Goal: Task Accomplishment & Management: Manage account settings

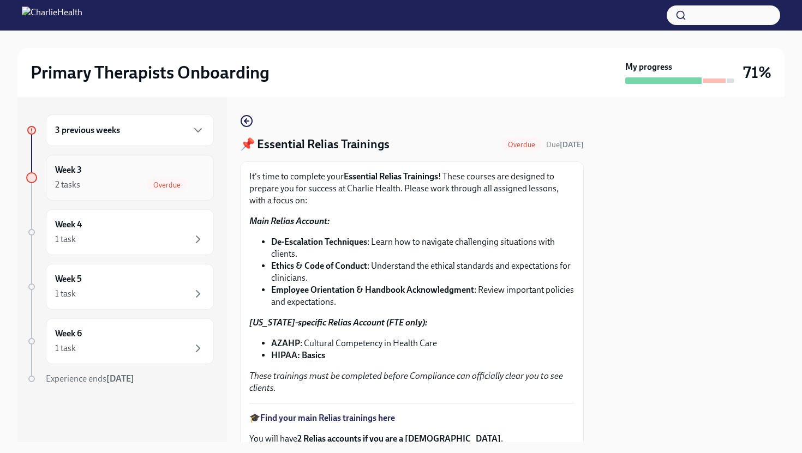
click at [128, 193] on div "Week 3 2 tasks Overdue" at bounding box center [130, 178] width 168 height 46
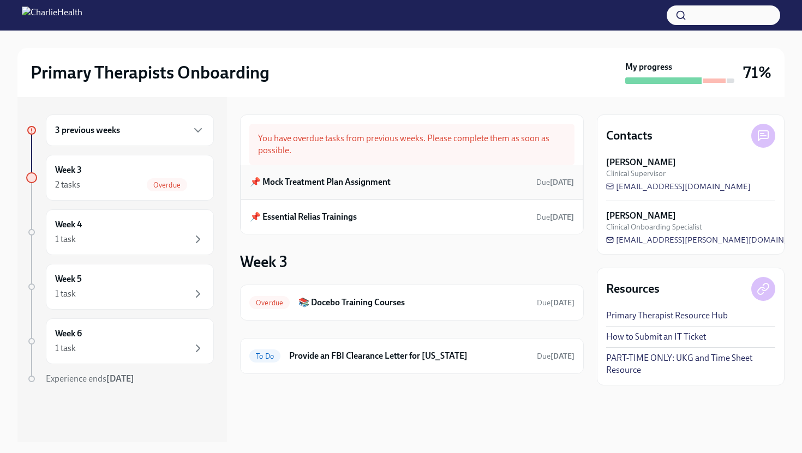
click at [312, 181] on h6 "📌 Mock Treatment Plan Assignment" at bounding box center [320, 182] width 141 height 12
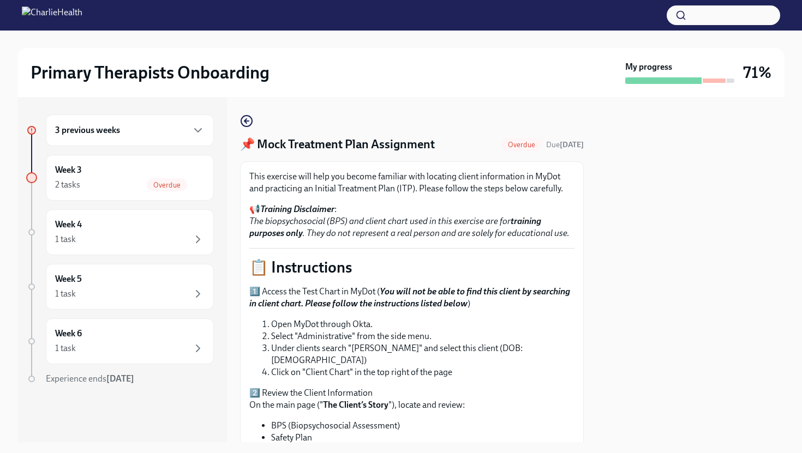
click at [244, 124] on icon "button" at bounding box center [246, 121] width 13 height 13
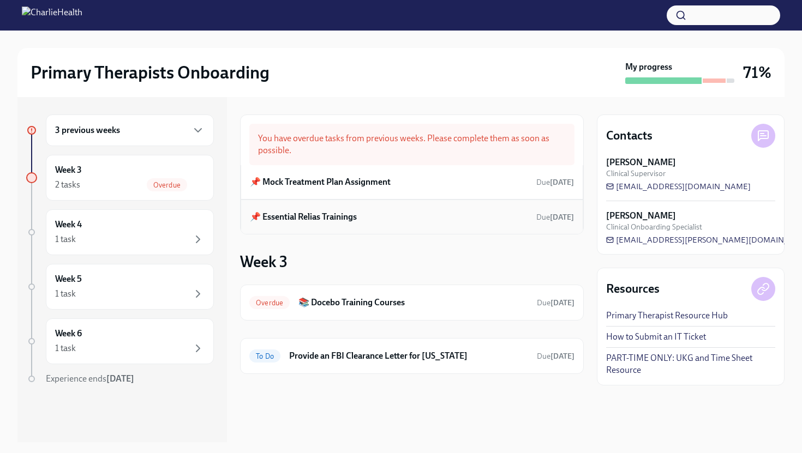
click at [312, 220] on h6 "📌 Essential Relias Trainings" at bounding box center [303, 217] width 107 height 12
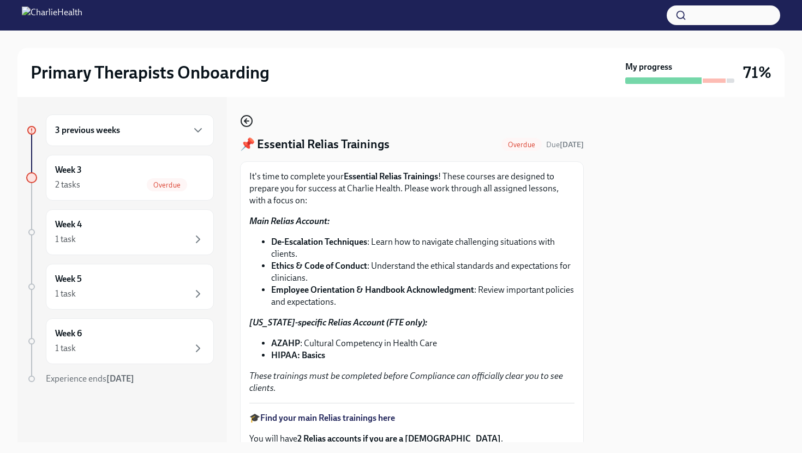
click at [249, 122] on icon "button" at bounding box center [246, 121] width 13 height 13
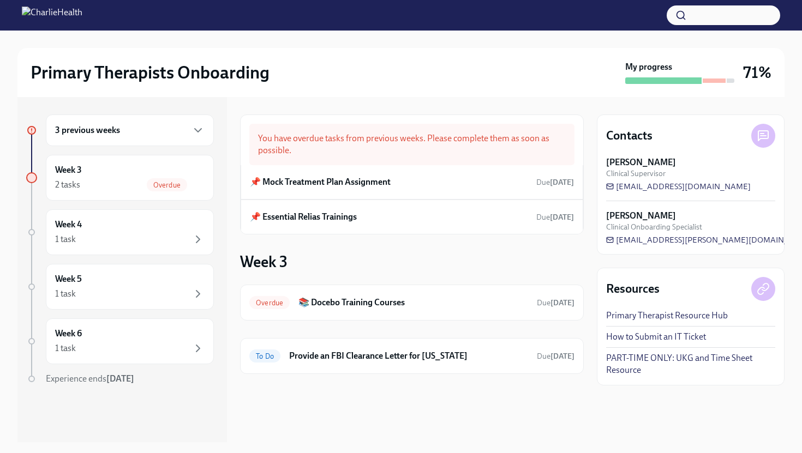
click at [179, 121] on div "3 previous weeks" at bounding box center [130, 131] width 168 height 32
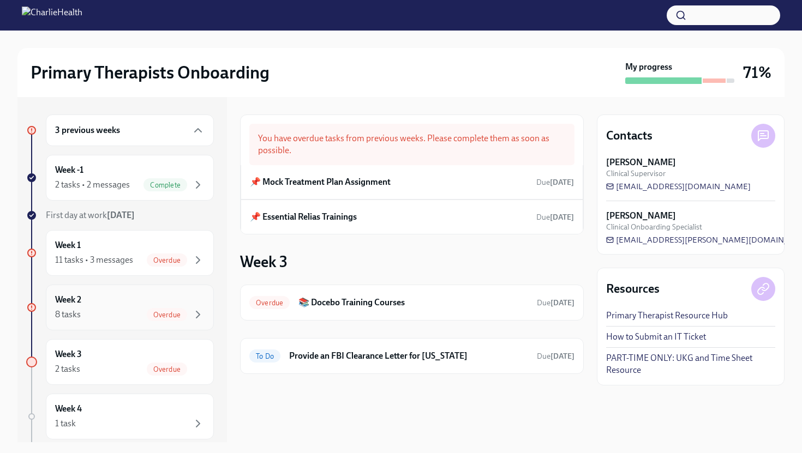
click at [140, 326] on div "Week 2 8 tasks Overdue" at bounding box center [130, 308] width 168 height 46
